Goal: Transaction & Acquisition: Purchase product/service

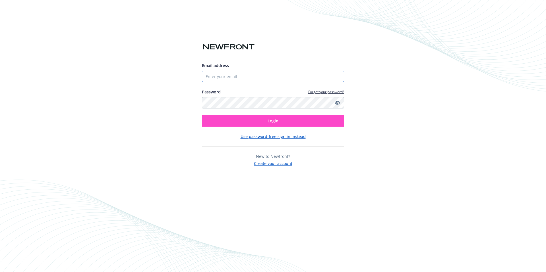
type input "lauren@cacompenv.com"
click at [277, 124] on button "Login" at bounding box center [273, 120] width 142 height 11
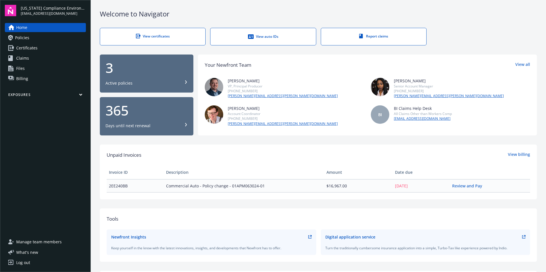
click at [26, 38] on span "Policies" at bounding box center [22, 37] width 14 height 9
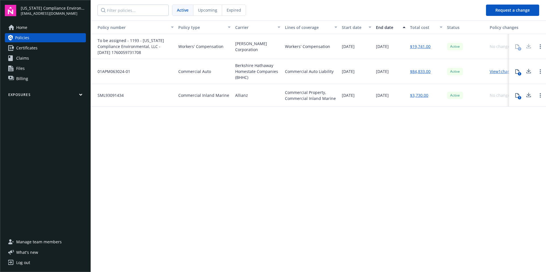
click at [28, 48] on span "Certificates" at bounding box center [26, 48] width 21 height 9
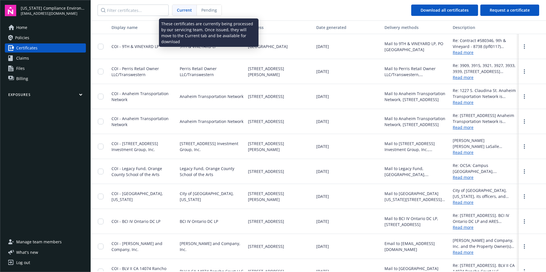
click at [211, 12] on span "Pending" at bounding box center [209, 10] width 16 height 6
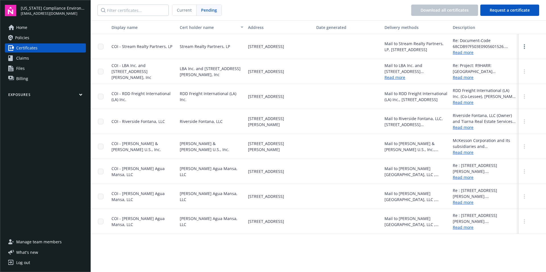
click at [185, 12] on span "Current" at bounding box center [184, 10] width 15 height 6
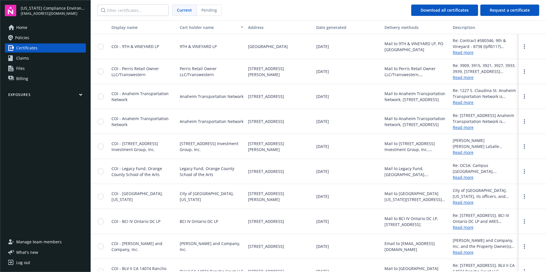
click at [19, 28] on span "Home" at bounding box center [21, 27] width 11 height 9
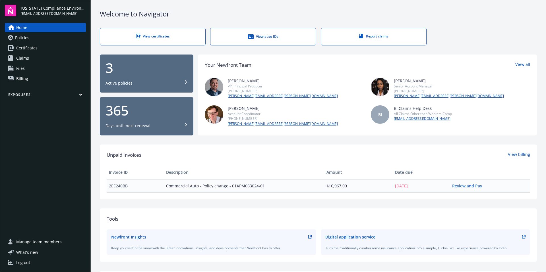
click at [22, 49] on span "Certificates" at bounding box center [26, 48] width 21 height 9
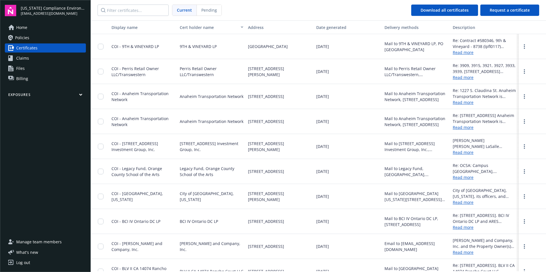
click at [23, 29] on span "Home" at bounding box center [21, 27] width 11 height 9
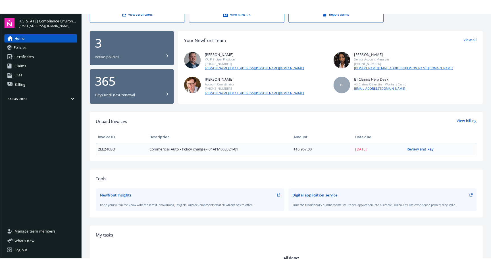
scroll to position [36, 0]
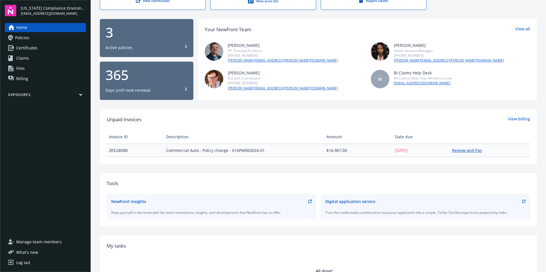
click at [461, 152] on link "Review and Pay" at bounding box center [469, 150] width 34 height 5
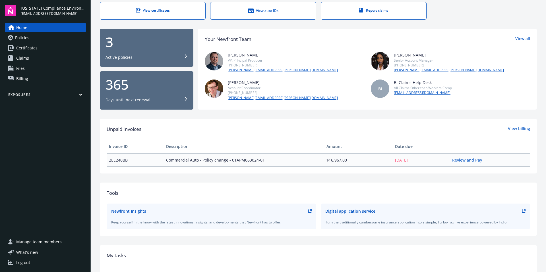
scroll to position [0, 0]
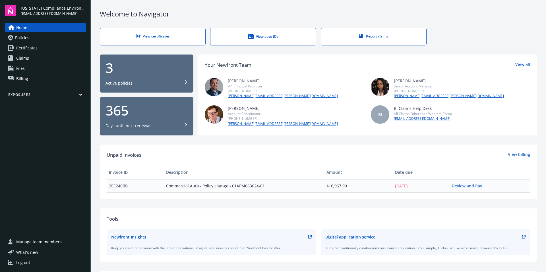
click at [463, 187] on link "Review and Pay" at bounding box center [469, 185] width 34 height 5
click at [268, 189] on span "Commercial Auto - Policy change - 01APM063024-01" at bounding box center [244, 186] width 156 height 6
click at [267, 186] on span "Commercial Auto - Policy change - 01APM063024-01" at bounding box center [244, 186] width 156 height 6
drag, startPoint x: 267, startPoint y: 186, endPoint x: 108, endPoint y: 185, distance: 159.0
click at [108, 185] on tr "2EE240BB Commercial Auto - Policy change - 01APM063024-01 $16,967.00 10/10/2025…" at bounding box center [318, 185] width 423 height 13
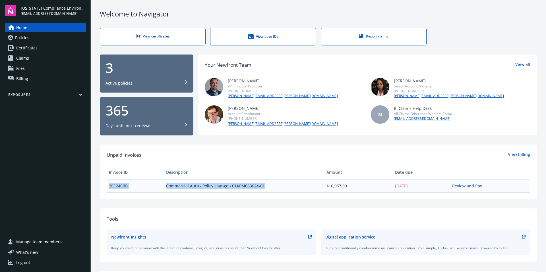
copy tr "2EE240BB Commercial Auto - Policy change - 01APM063024-01"
click at [461, 186] on link "Review and Pay" at bounding box center [469, 185] width 34 height 5
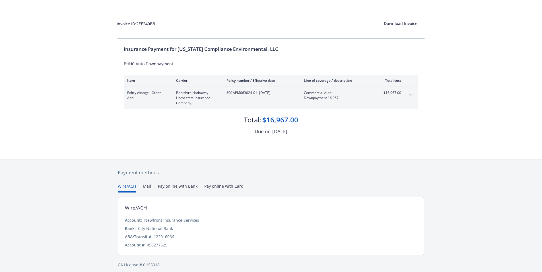
scroll to position [26, 0]
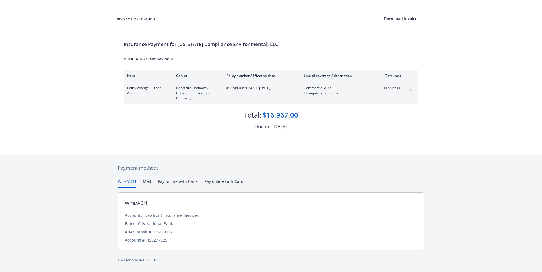
click at [179, 182] on button "Pay online with Bank" at bounding box center [178, 183] width 40 height 9
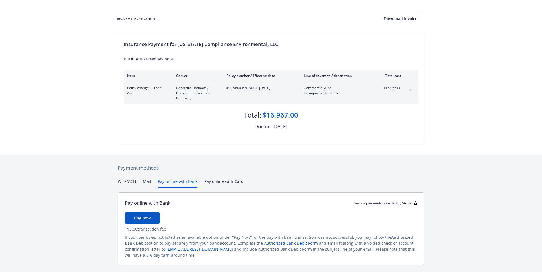
click at [222, 183] on div "Payment methods Wire/ACH Mail Pay online with Bank Pay online with Card Pay onl…" at bounding box center [271, 221] width 309 height 133
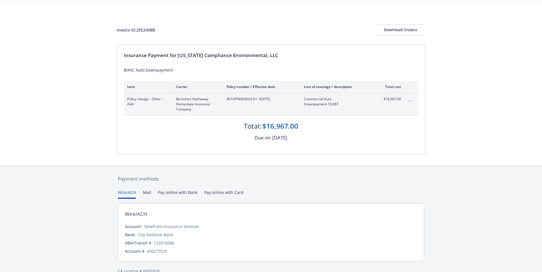
click at [130, 193] on button "Wire/ACH" at bounding box center [127, 194] width 18 height 9
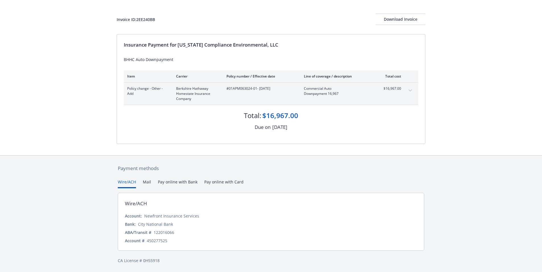
scroll to position [26, 0]
click at [147, 184] on button "Mail" at bounding box center [147, 183] width 8 height 9
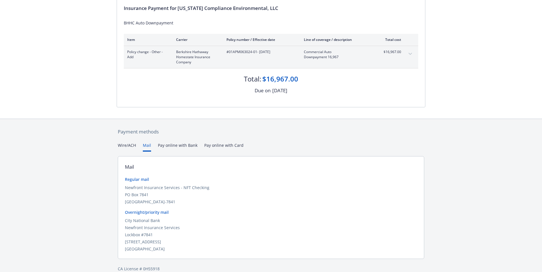
scroll to position [71, 0]
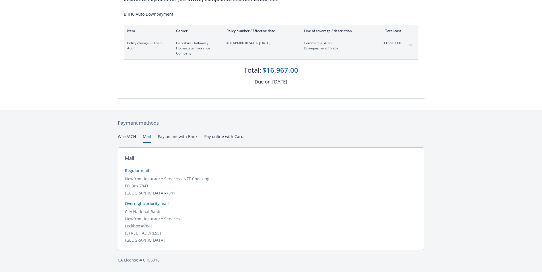
click at [179, 138] on div "Secure payments provided by Stripe Invoice ID: 2EE240BB Download Invoice Insura…" at bounding box center [271, 100] width 542 height 343
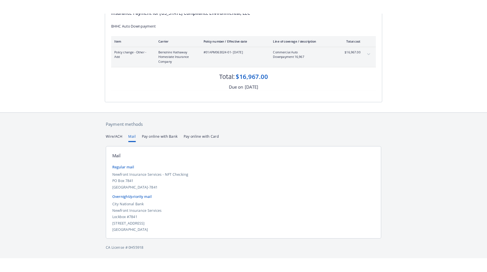
scroll to position [41, 0]
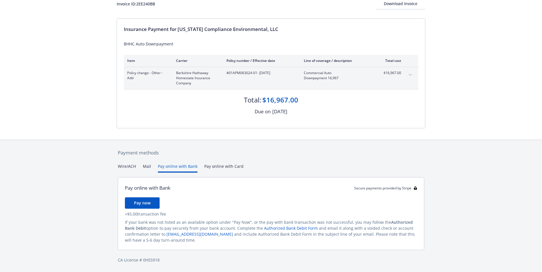
click at [273, 228] on link "Authorized Bank Debit Form" at bounding box center [291, 228] width 54 height 5
drag, startPoint x: 297, startPoint y: 100, endPoint x: 264, endPoint y: 98, distance: 33.0
click at [264, 98] on div "$16,967.00" at bounding box center [280, 100] width 36 height 10
copy div "$16,967.00"
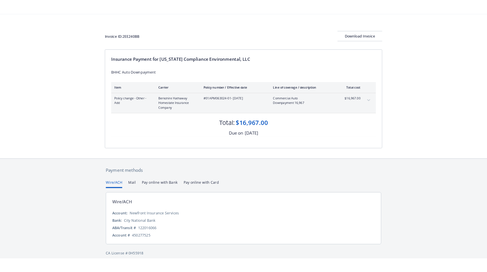
scroll to position [26, 0]
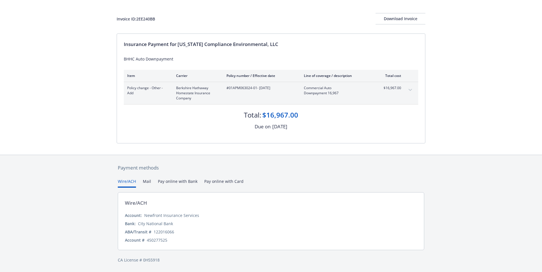
click at [165, 183] on button "Pay online with Bank" at bounding box center [178, 183] width 40 height 9
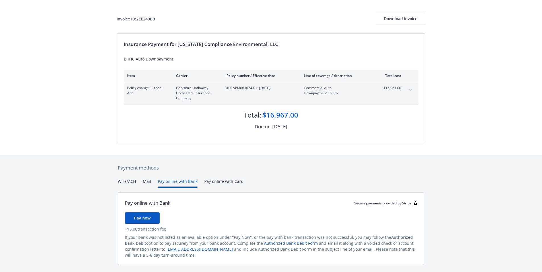
click at [285, 243] on link "Authorized Bank Debit Form" at bounding box center [291, 243] width 54 height 5
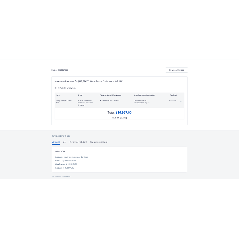
scroll to position [26, 0]
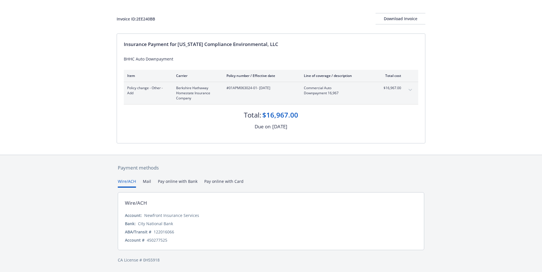
click at [174, 181] on button "Pay online with Bank" at bounding box center [178, 183] width 40 height 9
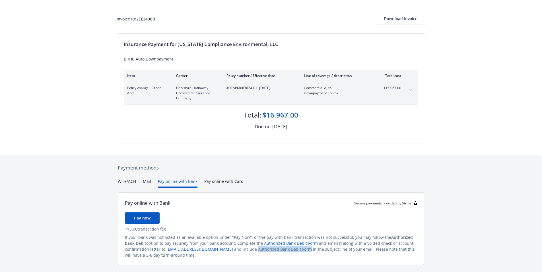
drag, startPoint x: 276, startPoint y: 250, endPoint x: 223, endPoint y: 248, distance: 53.2
click at [223, 248] on div "If your bank was not listed as an available option under "Pay Now", or the pay …" at bounding box center [271, 247] width 292 height 24
copy div "Authorized Bank Debit Form"
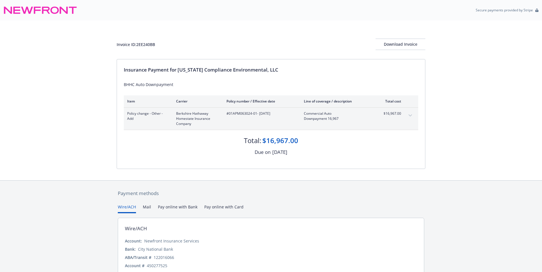
click at [411, 116] on icon "expand content" at bounding box center [409, 116] width 3 height 2
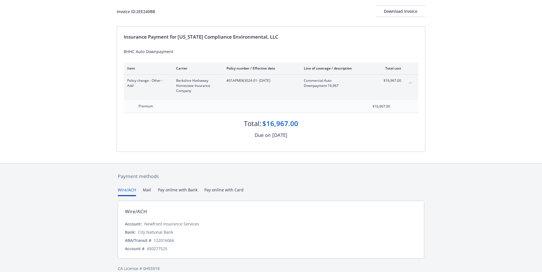
scroll to position [42, 0]
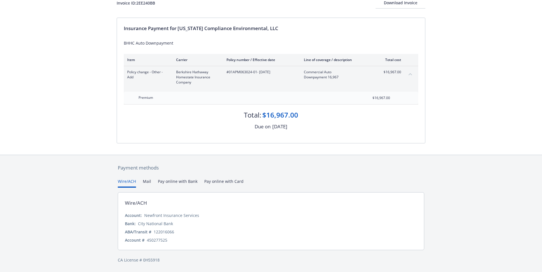
click at [173, 182] on button "Pay online with Bank" at bounding box center [178, 183] width 40 height 9
